Goal: Transaction & Acquisition: Purchase product/service

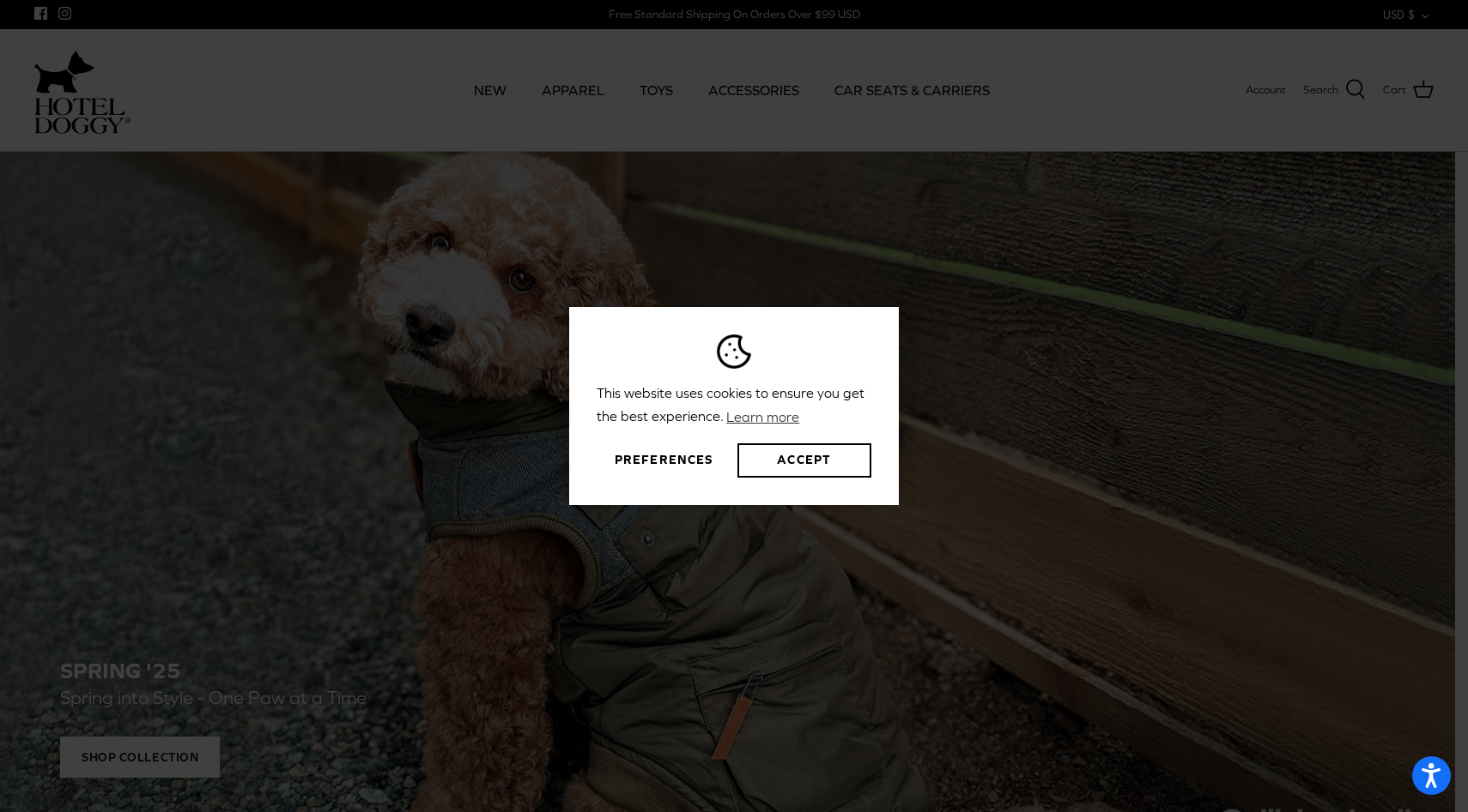
click at [289, 306] on div "This website uses cookies to ensure you get the best experience. Learn more Pre…" at bounding box center [734, 406] width 1468 height 812
click at [798, 457] on button "Accept" at bounding box center [805, 460] width 134 height 34
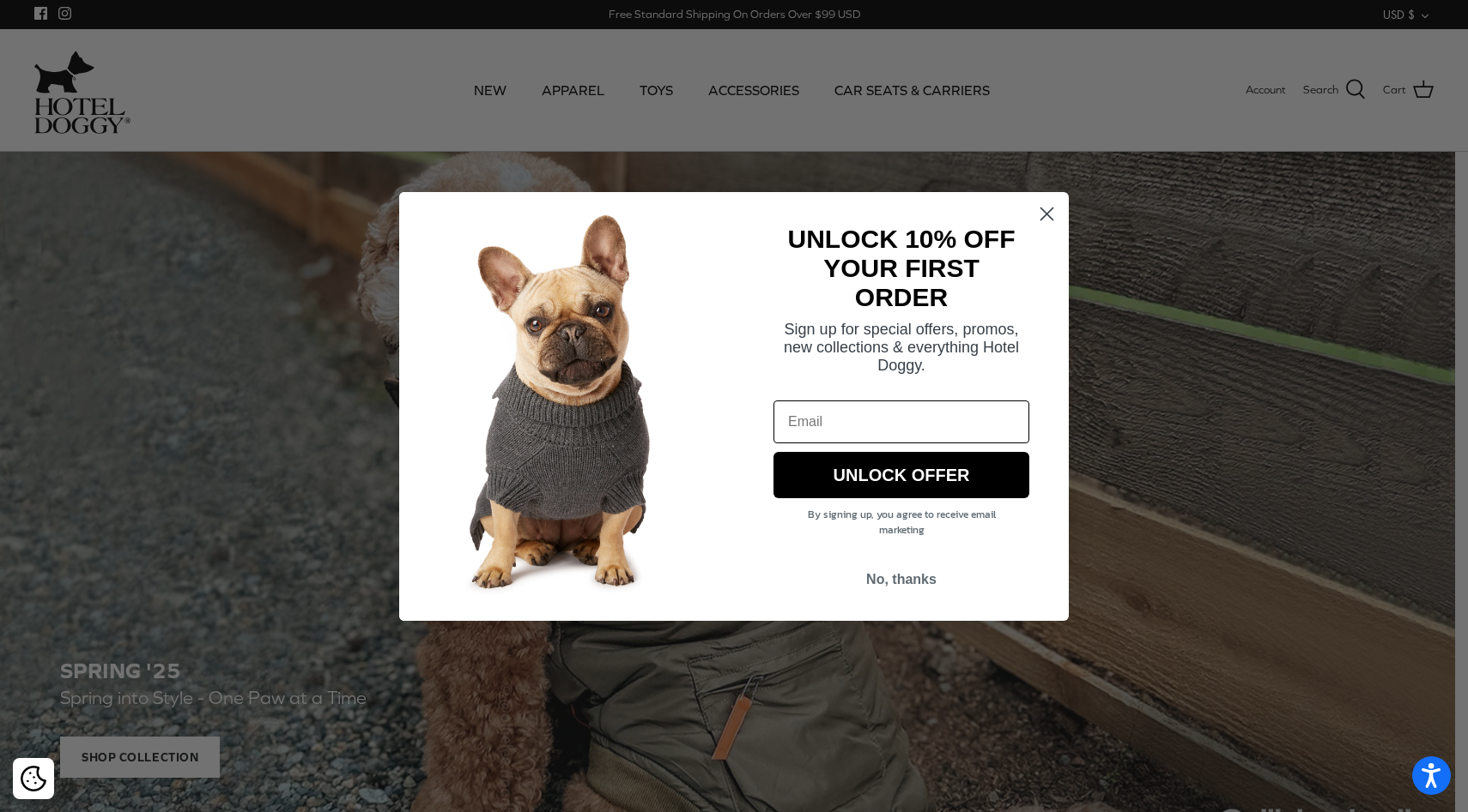
click at [1044, 219] on circle "Close dialog" at bounding box center [1047, 213] width 28 height 28
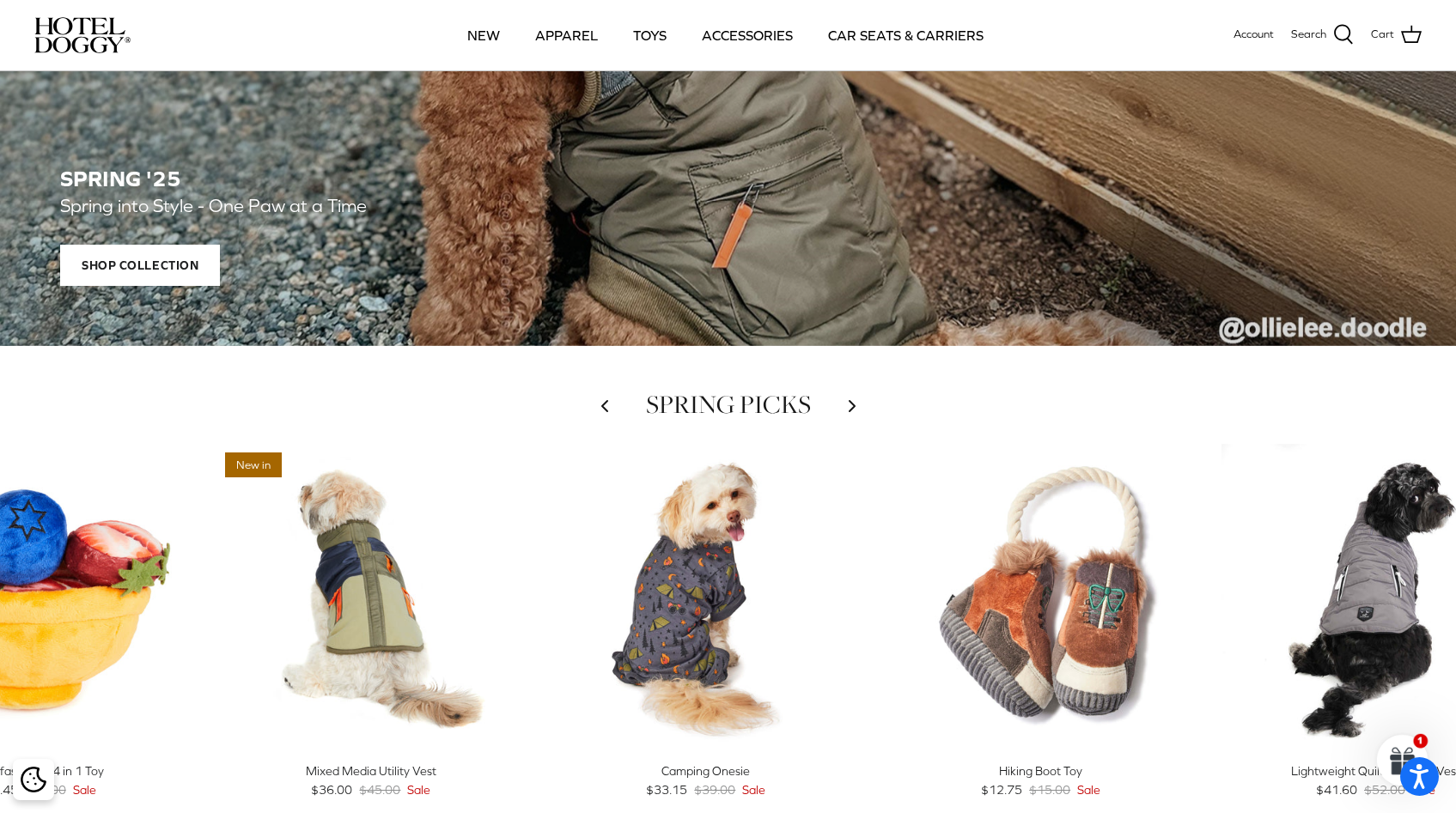
scroll to position [369, 0]
click at [855, 37] on link "CAR SEATS & CARRIERS" at bounding box center [906, 35] width 187 height 58
